Goal: Transaction & Acquisition: Purchase product/service

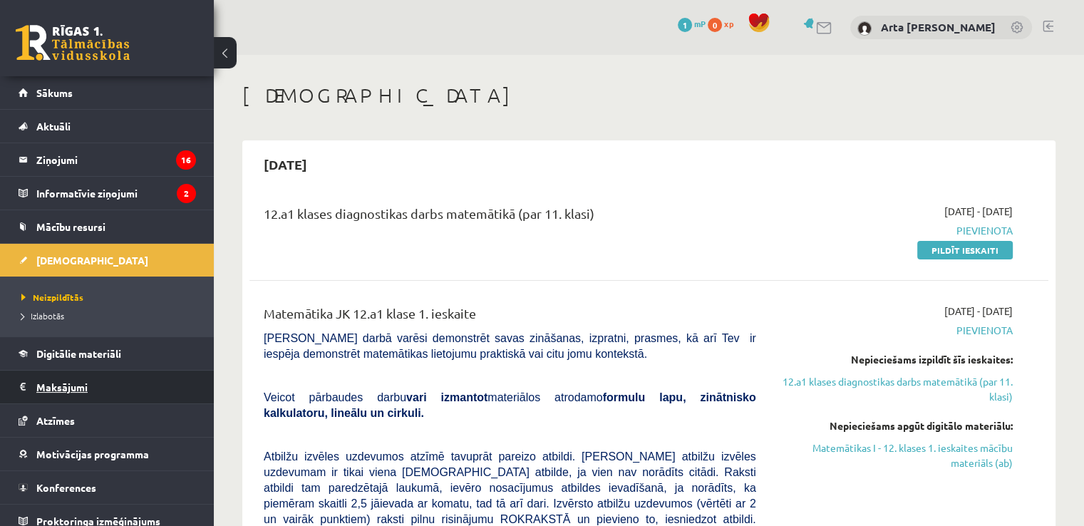
click at [103, 394] on legend "Maksājumi 0" at bounding box center [116, 387] width 160 height 33
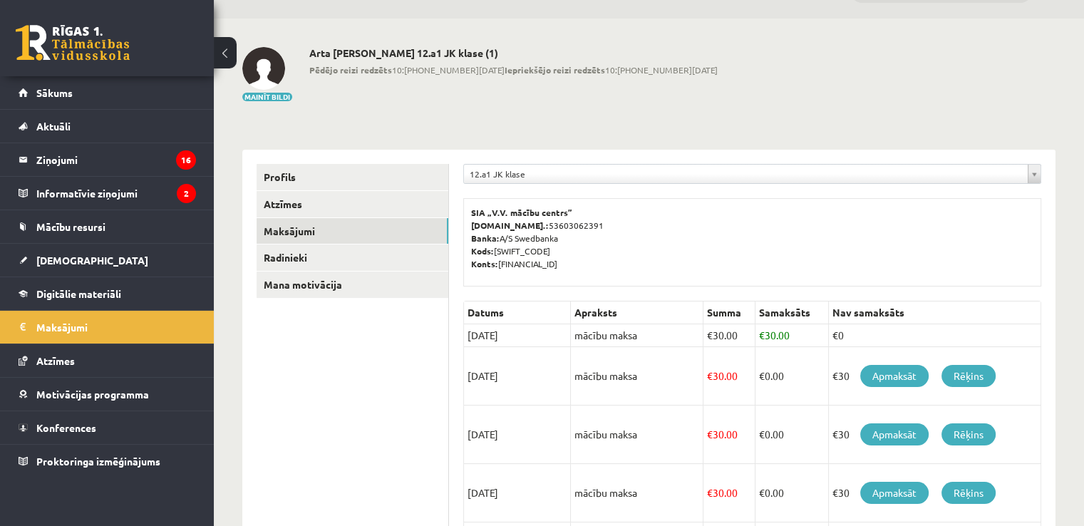
scroll to position [43, 0]
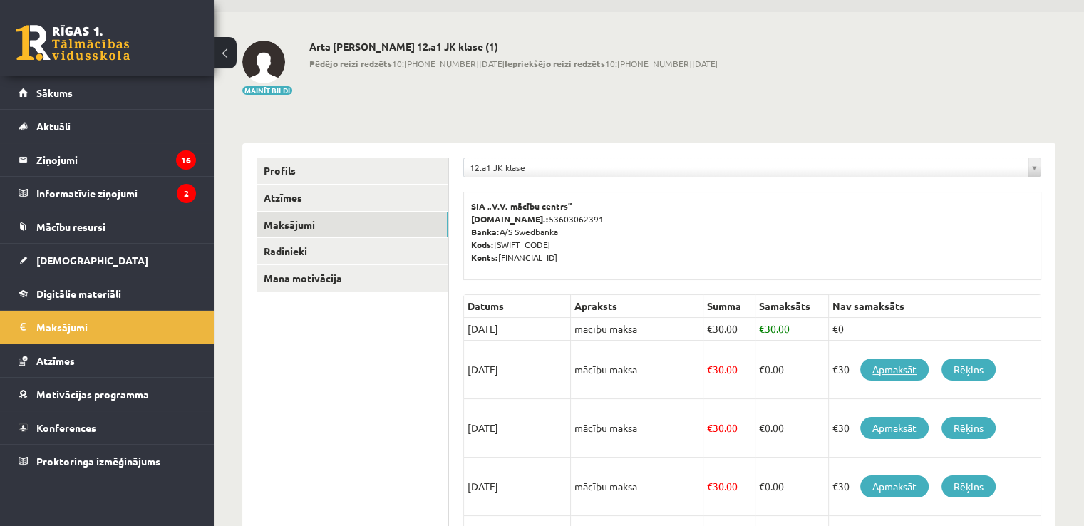
click at [867, 368] on link "Apmaksāt" at bounding box center [894, 369] width 68 height 22
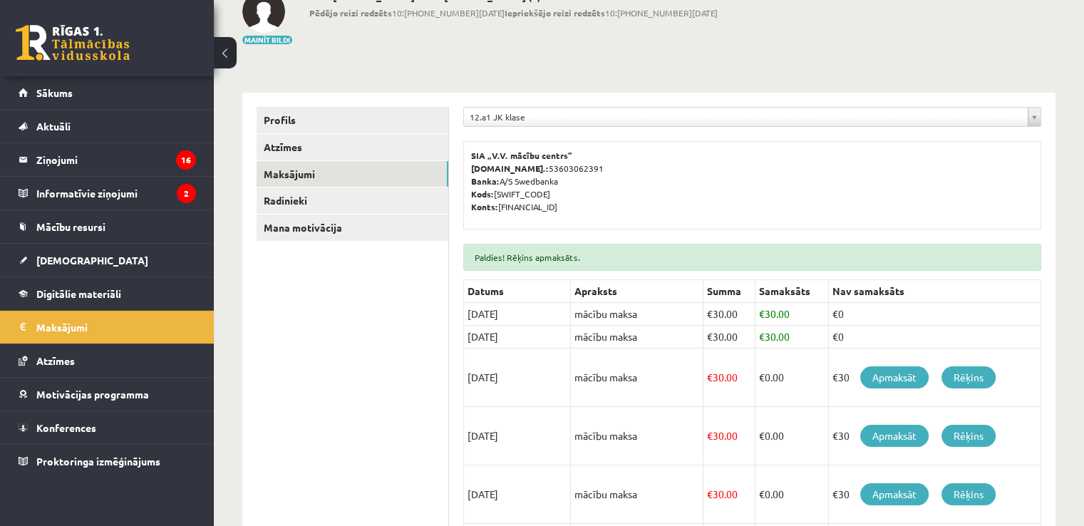
scroll to position [134, 0]
